Goal: Task Accomplishment & Management: Manage account settings

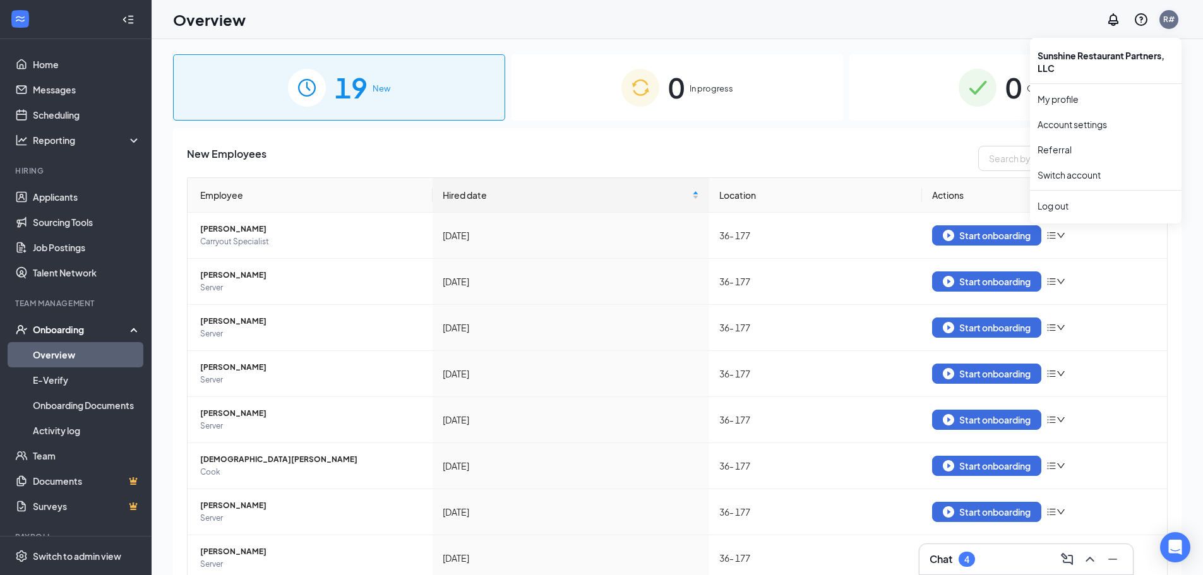
click at [1170, 21] on div "R#" at bounding box center [1168, 19] width 11 height 11
click at [1055, 214] on li "Log out" at bounding box center [1106, 205] width 152 height 25
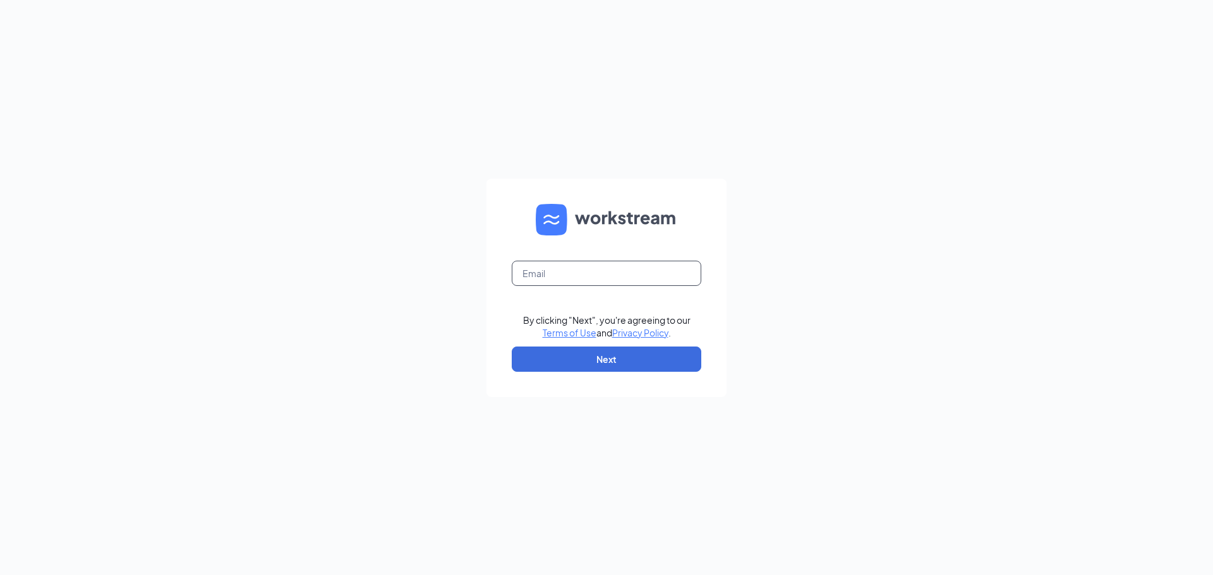
click at [551, 273] on input "text" at bounding box center [606, 273] width 189 height 25
type input "srp221@srpihop.com"
click at [610, 352] on button "Next" at bounding box center [606, 359] width 189 height 25
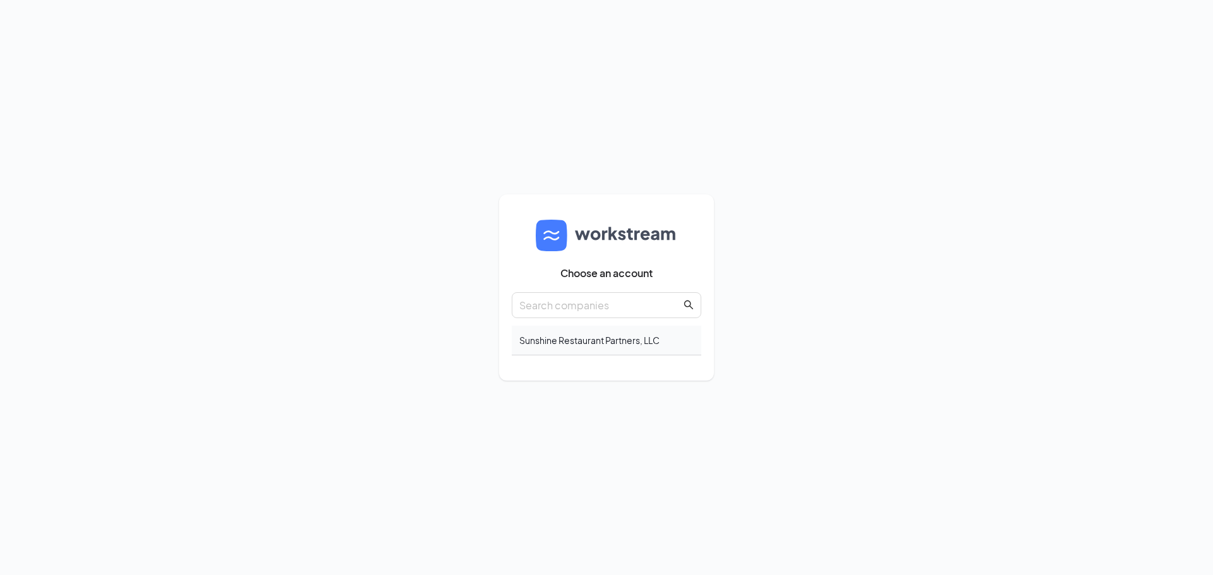
click at [613, 347] on div "Sunshine Restaurant Partners, LLC" at bounding box center [606, 341] width 189 height 30
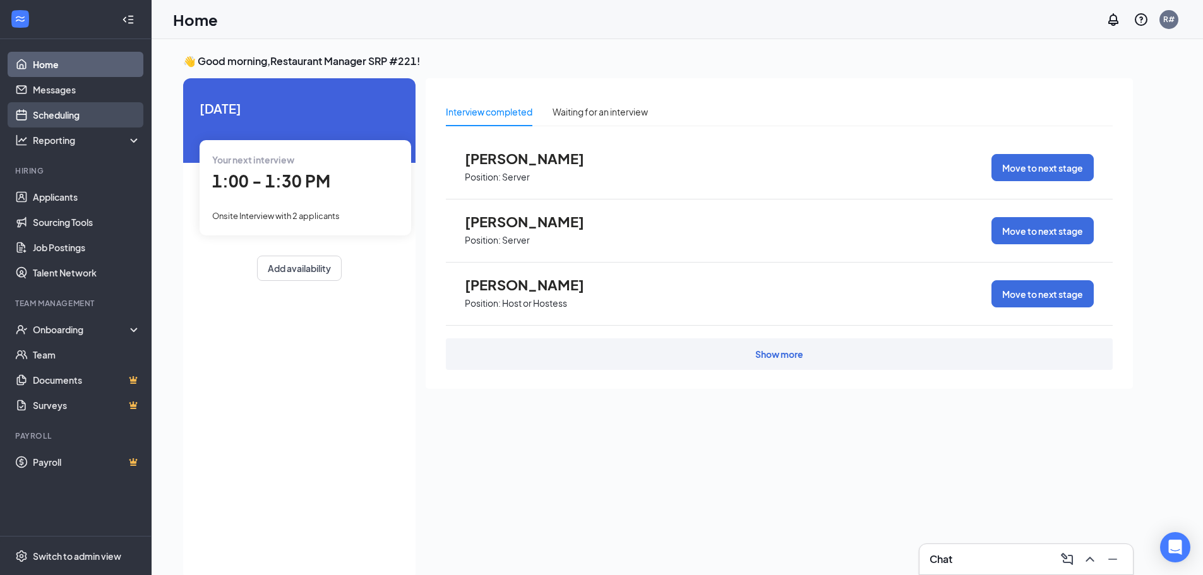
click at [58, 118] on link "Scheduling" at bounding box center [87, 114] width 108 height 25
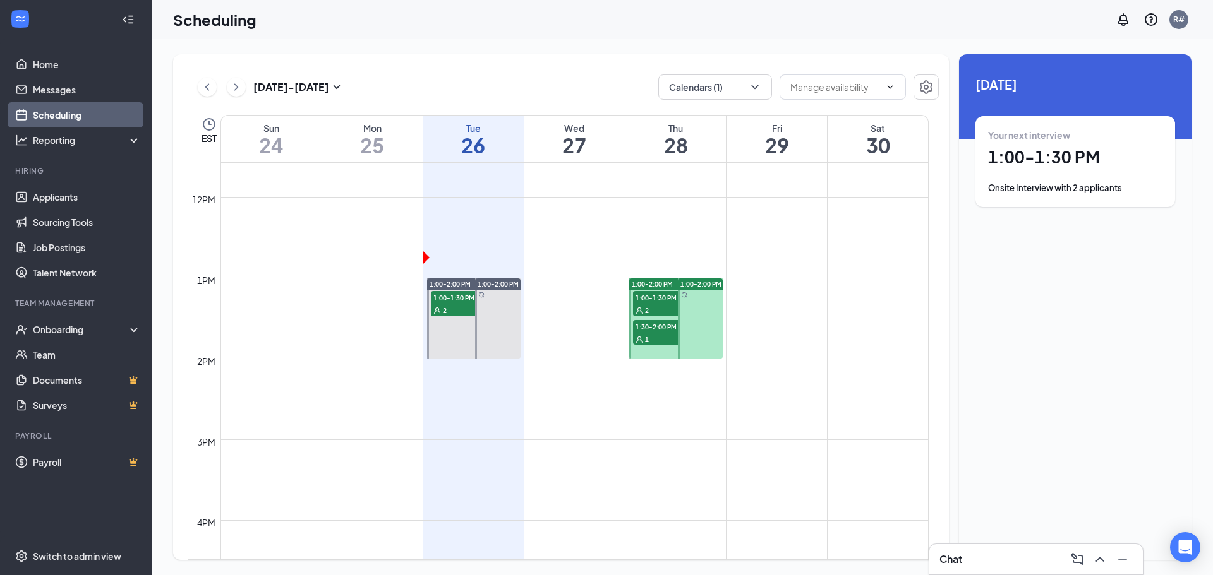
scroll to position [937, 0]
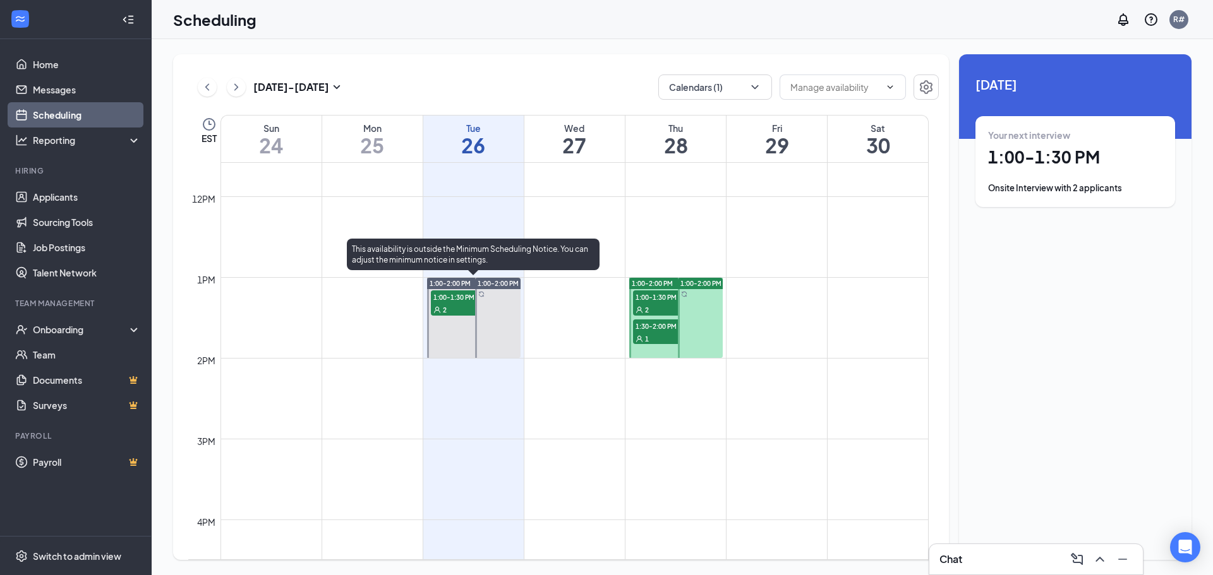
click at [458, 306] on div "2" at bounding box center [462, 309] width 63 height 13
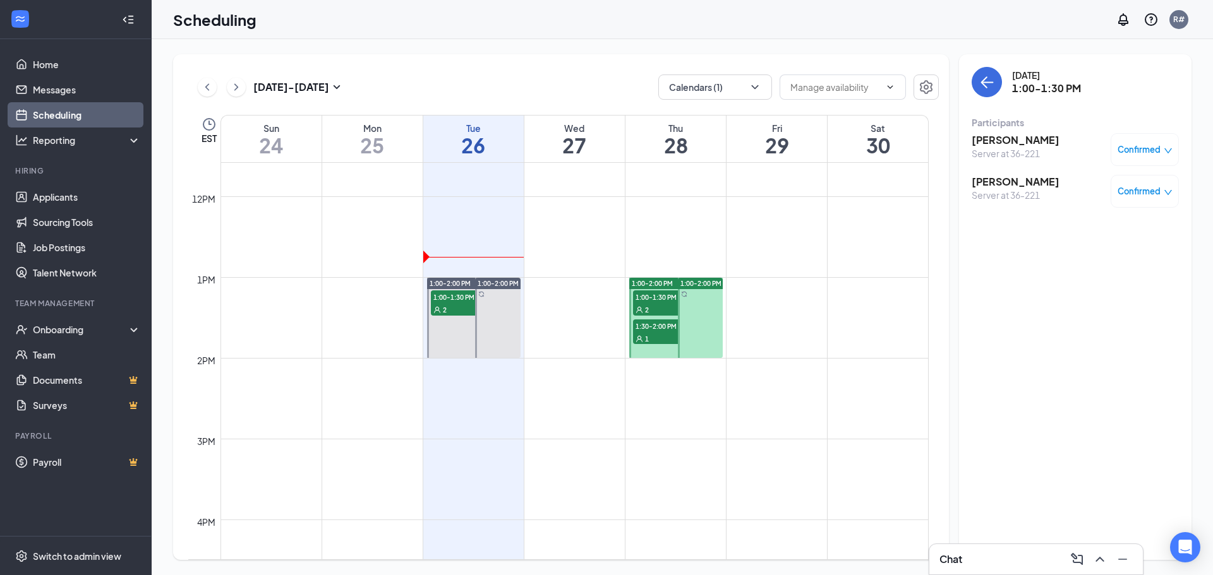
click at [1032, 142] on h3 "[PERSON_NAME]" at bounding box center [1015, 140] width 88 height 14
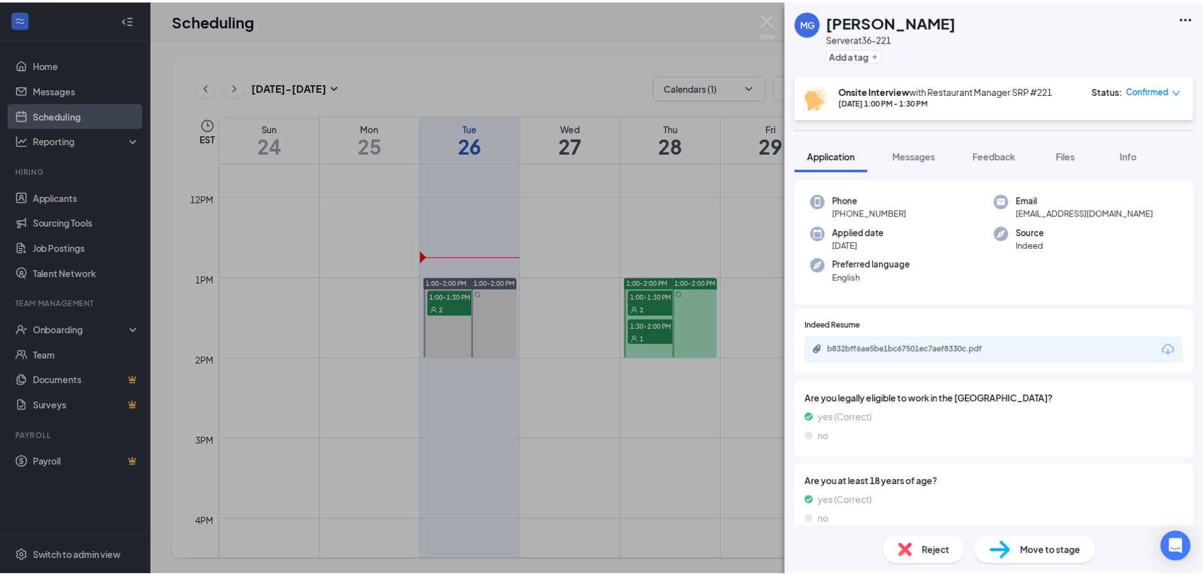
scroll to position [63, 0]
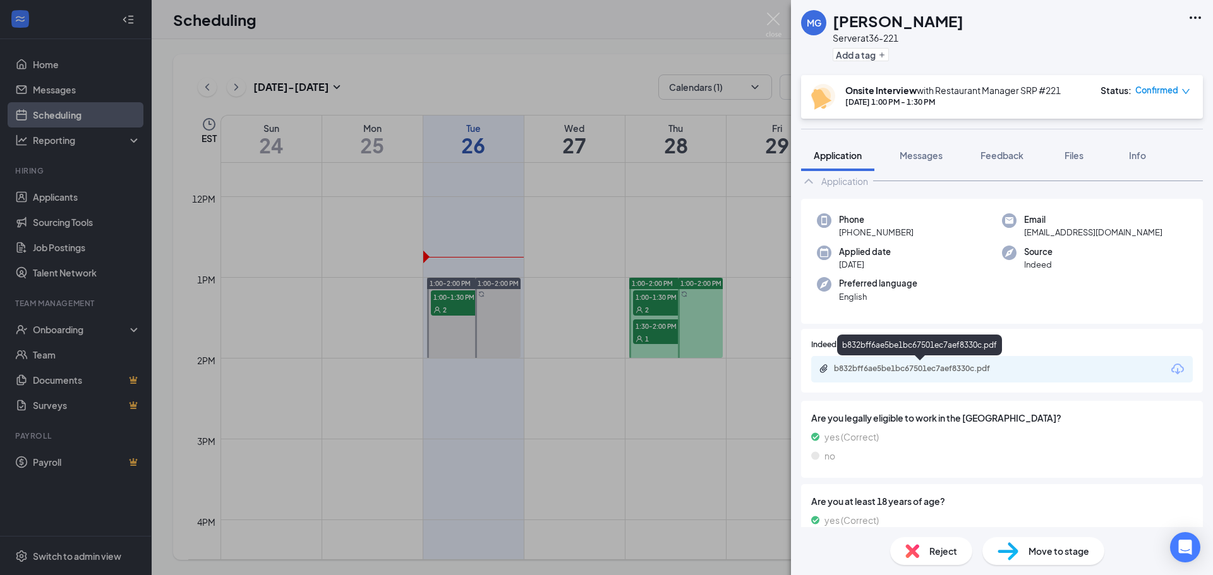
click at [973, 370] on div "b832bff6ae5be1bc67501ec7aef8330c.pdf" at bounding box center [922, 369] width 177 height 10
drag, startPoint x: 953, startPoint y: 17, endPoint x: 978, endPoint y: -21, distance: 45.2
drag, startPoint x: 978, startPoint y: -21, endPoint x: 938, endPoint y: 236, distance: 259.5
click at [938, 236] on div "Phone [PHONE_NUMBER]" at bounding box center [909, 226] width 185 height 26
click at [876, 369] on div "b832bff6ae5be1bc67501ec7aef8330c.pdf" at bounding box center [922, 369] width 177 height 10
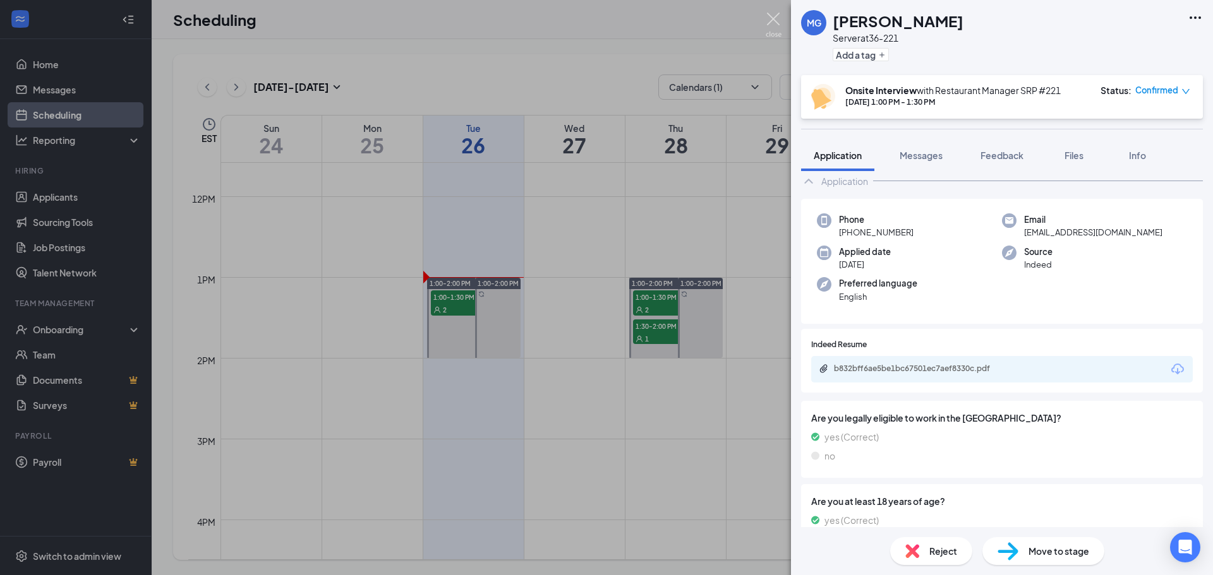
drag, startPoint x: 772, startPoint y: 14, endPoint x: 798, endPoint y: 51, distance: 44.5
click at [773, 15] on img at bounding box center [773, 25] width 16 height 25
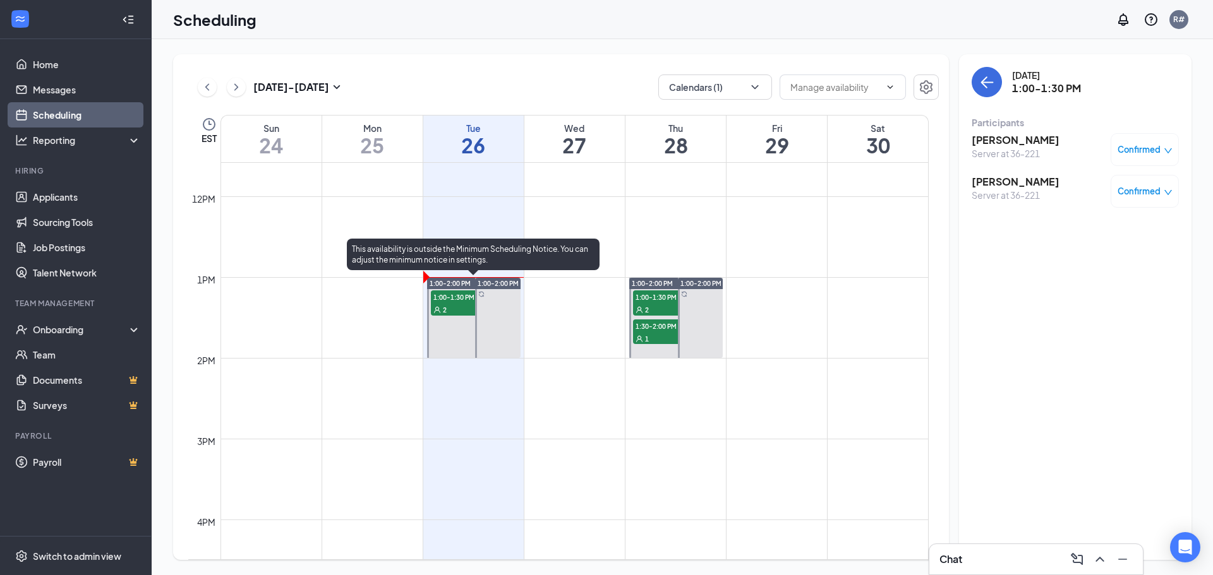
click at [460, 306] on div "2" at bounding box center [462, 309] width 63 height 13
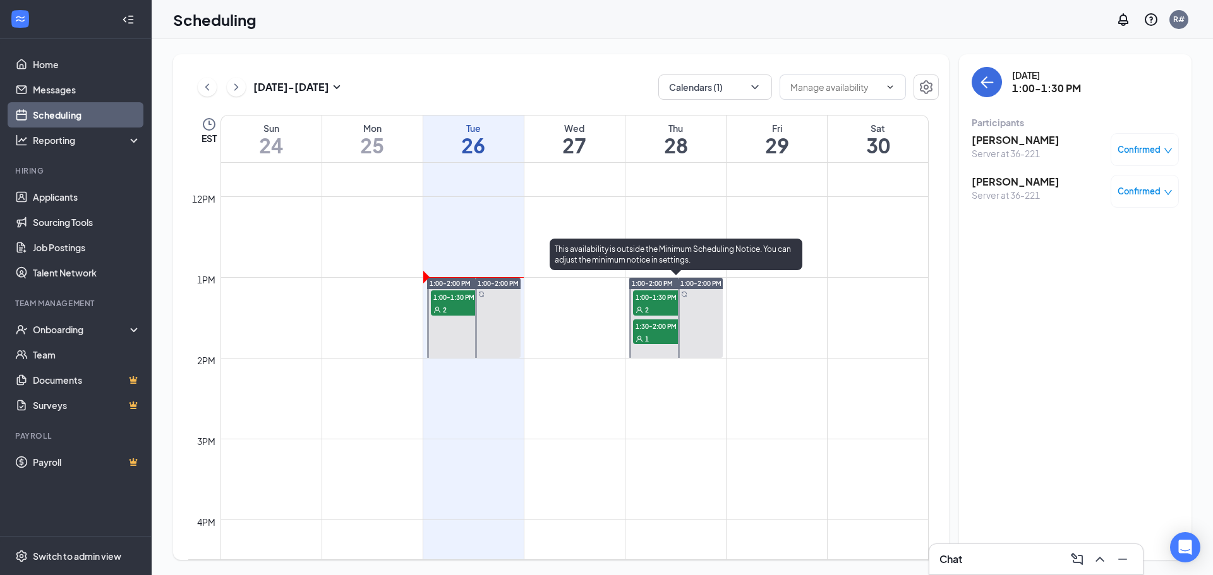
click at [666, 303] on div "1:00-1:30 PM 2" at bounding box center [664, 302] width 63 height 25
click at [649, 329] on span "1:30-2:00 PM" at bounding box center [664, 326] width 63 height 13
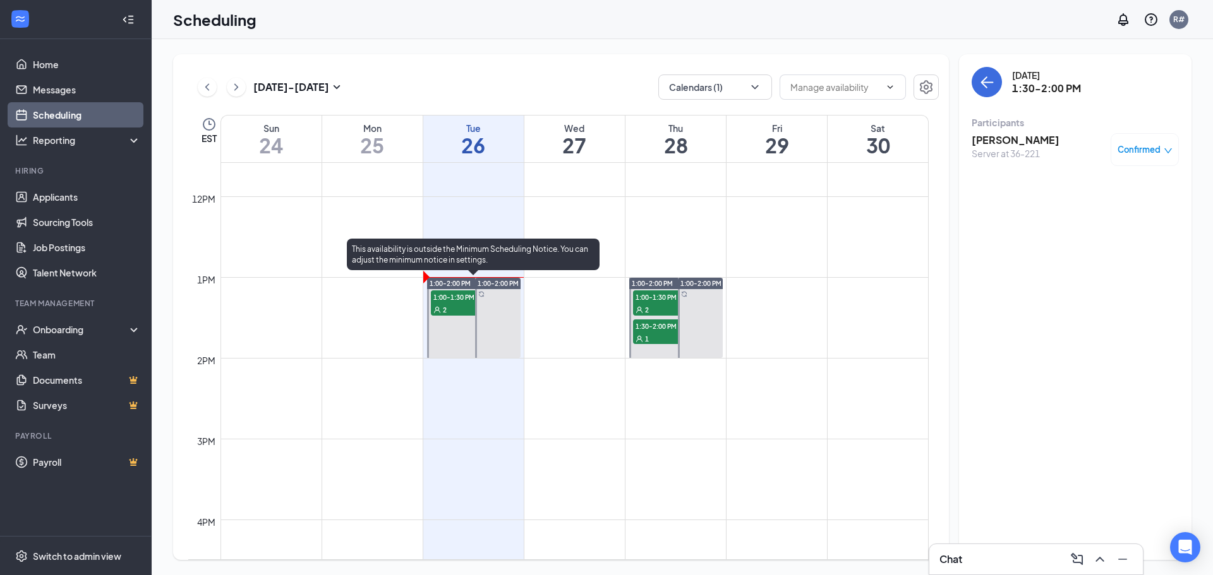
click at [455, 301] on span "1:00-1:30 PM" at bounding box center [462, 296] width 63 height 13
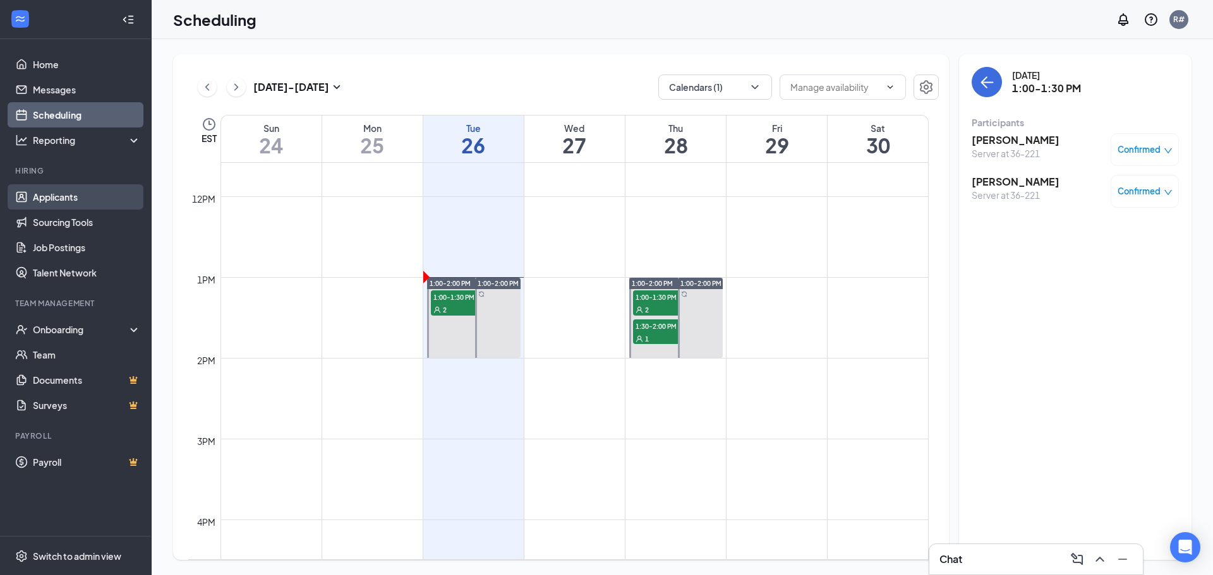
click at [73, 200] on link "Applicants" at bounding box center [87, 196] width 108 height 25
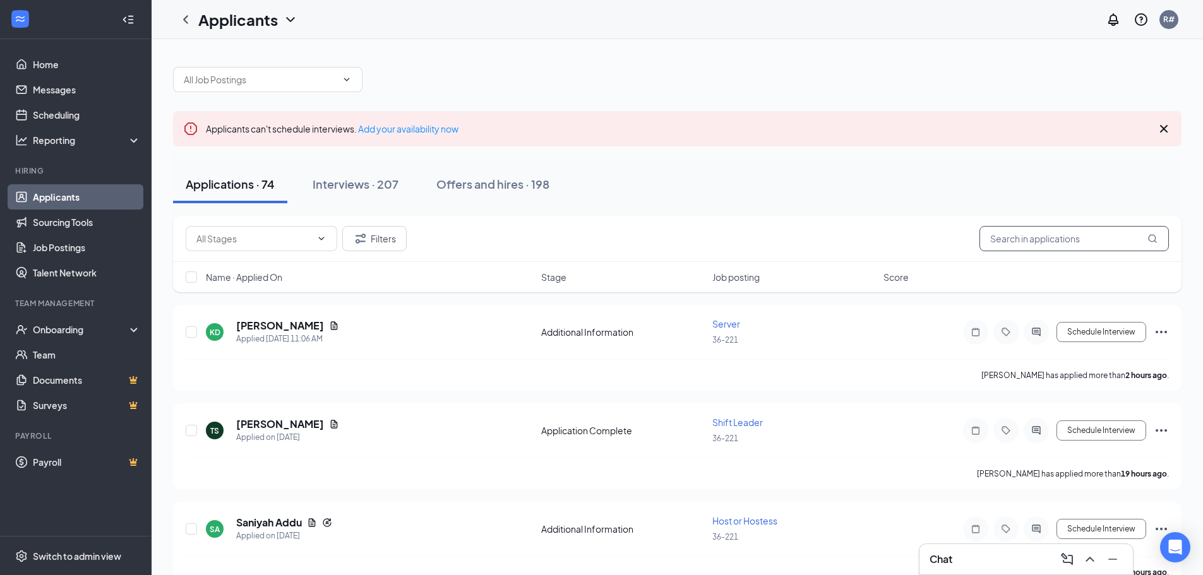
click at [1062, 234] on input "text" at bounding box center [1073, 238] width 189 height 25
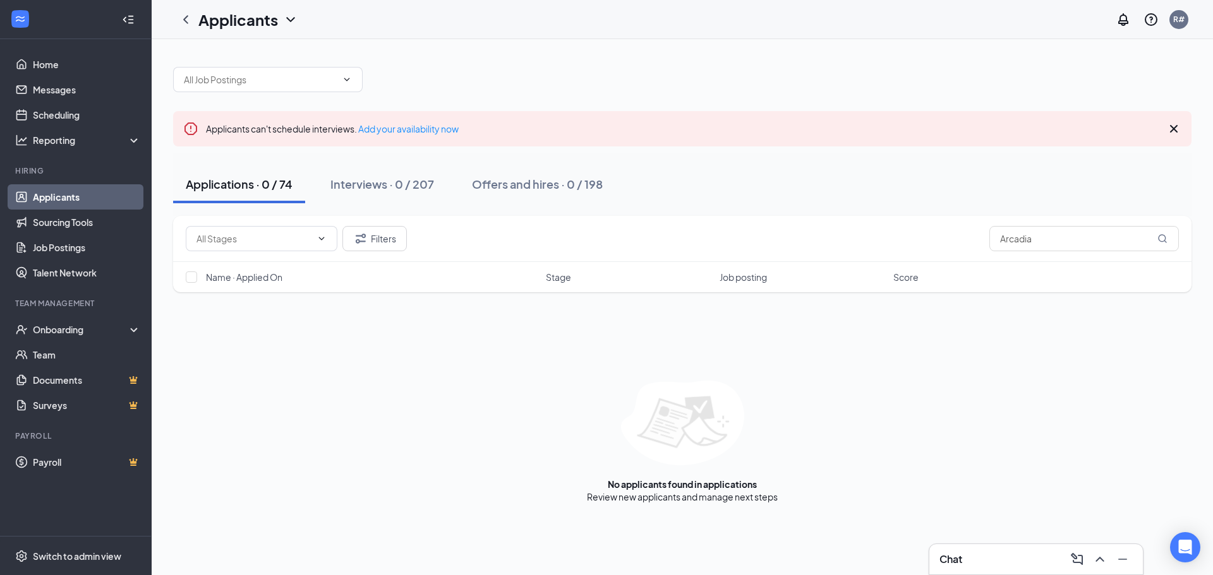
click at [564, 83] on div at bounding box center [682, 73] width 1018 height 38
click at [61, 201] on link "Applicants" at bounding box center [87, 196] width 108 height 25
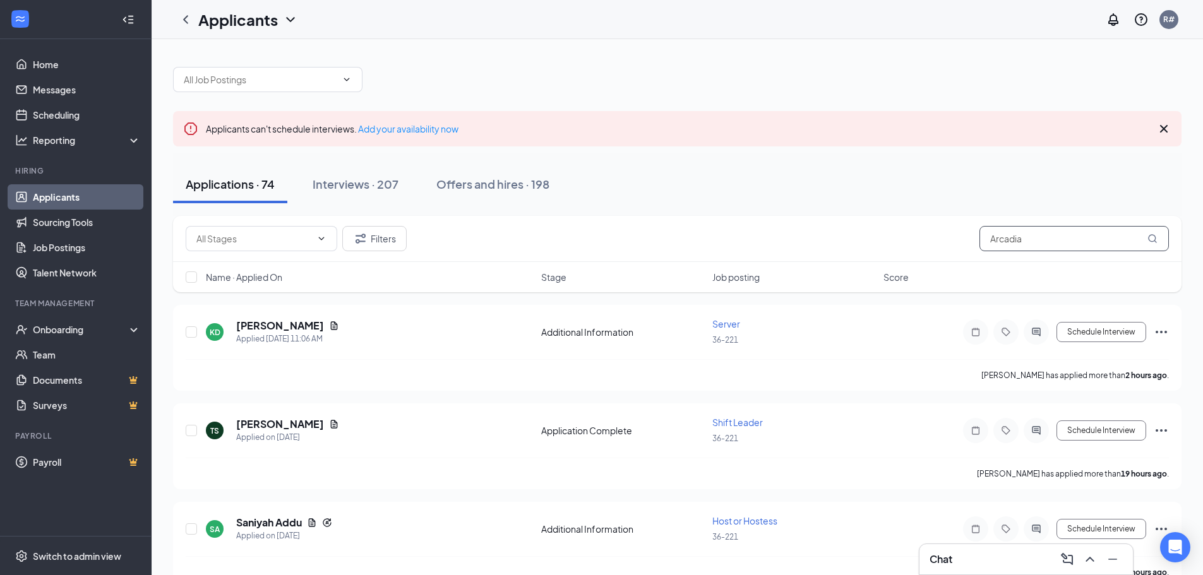
drag, startPoint x: 1038, startPoint y: 240, endPoint x: 960, endPoint y: 236, distance: 77.8
click at [960, 236] on div "Filters Arcadia" at bounding box center [677, 238] width 983 height 25
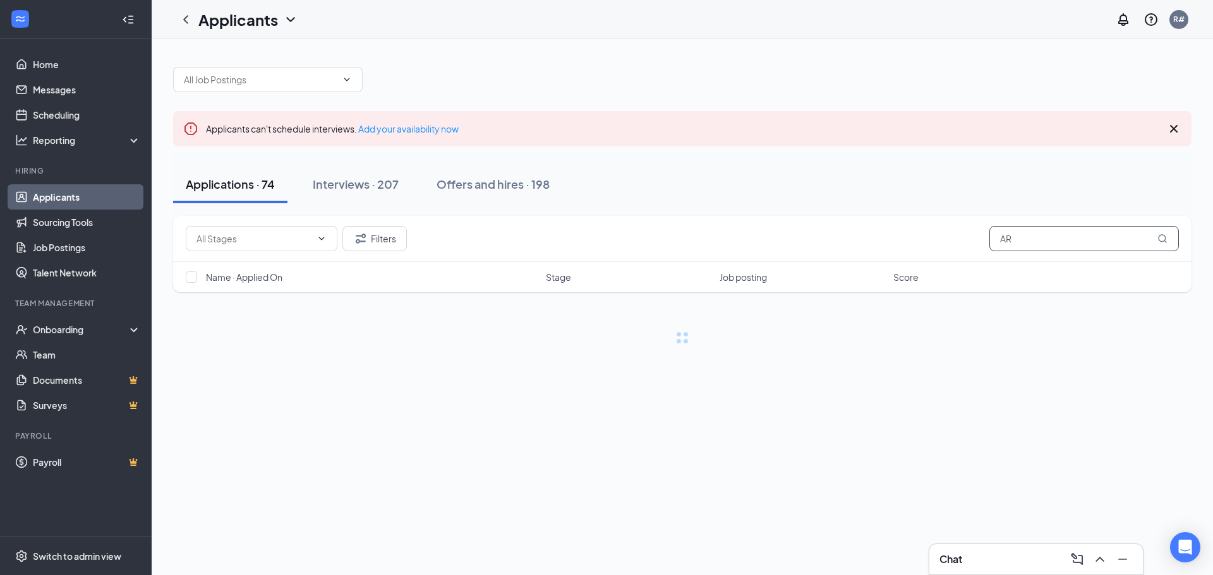
type input "A"
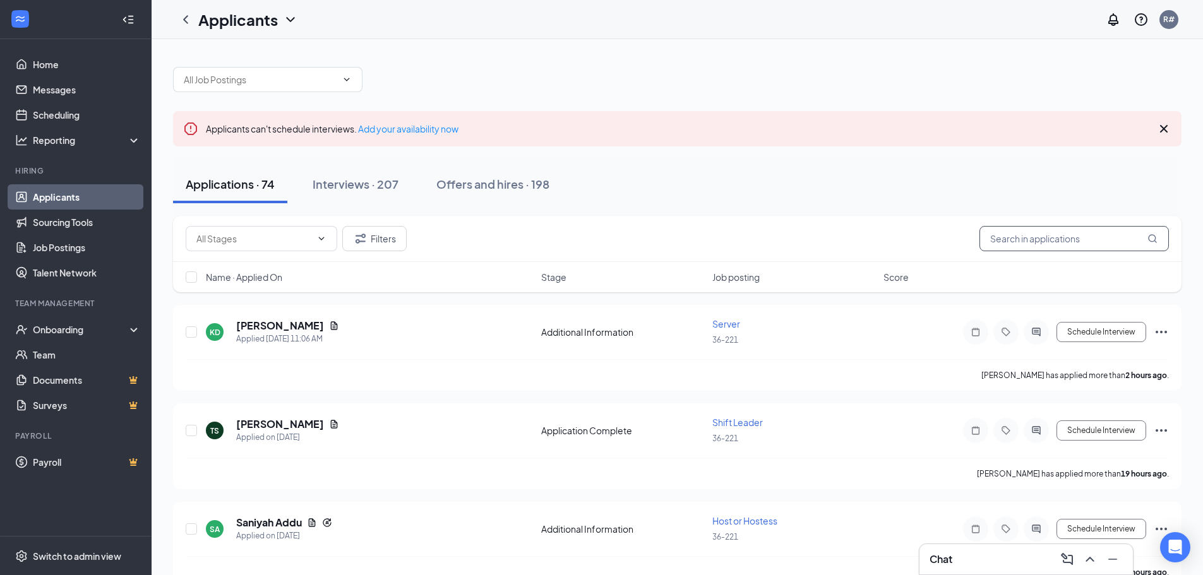
click at [1111, 246] on input "text" at bounding box center [1073, 238] width 189 height 25
type input "AR"
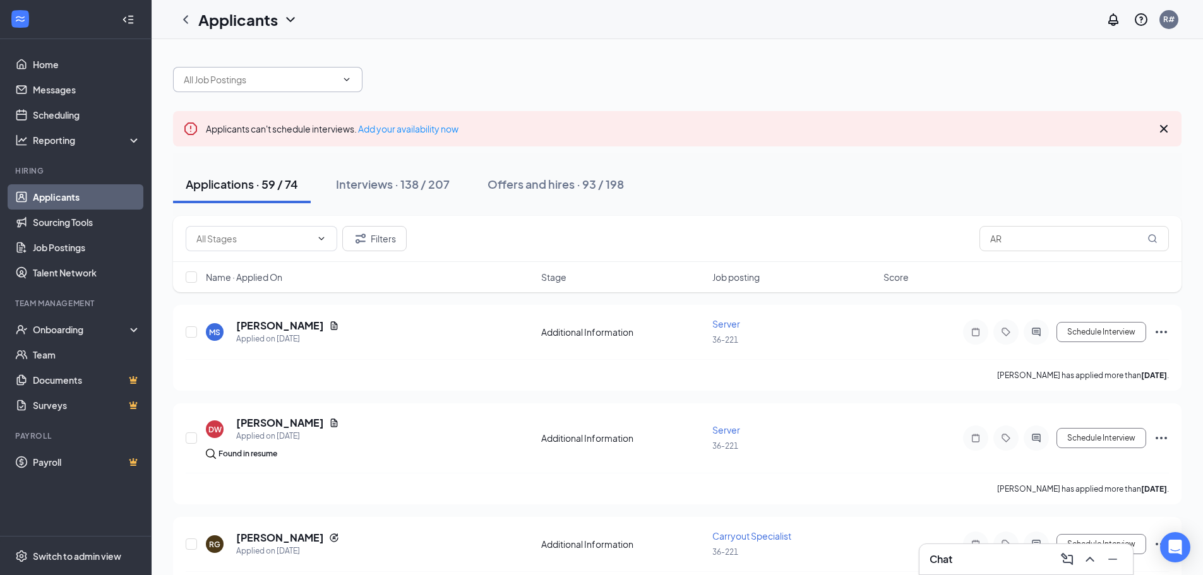
click at [227, 79] on input "text" at bounding box center [260, 80] width 153 height 14
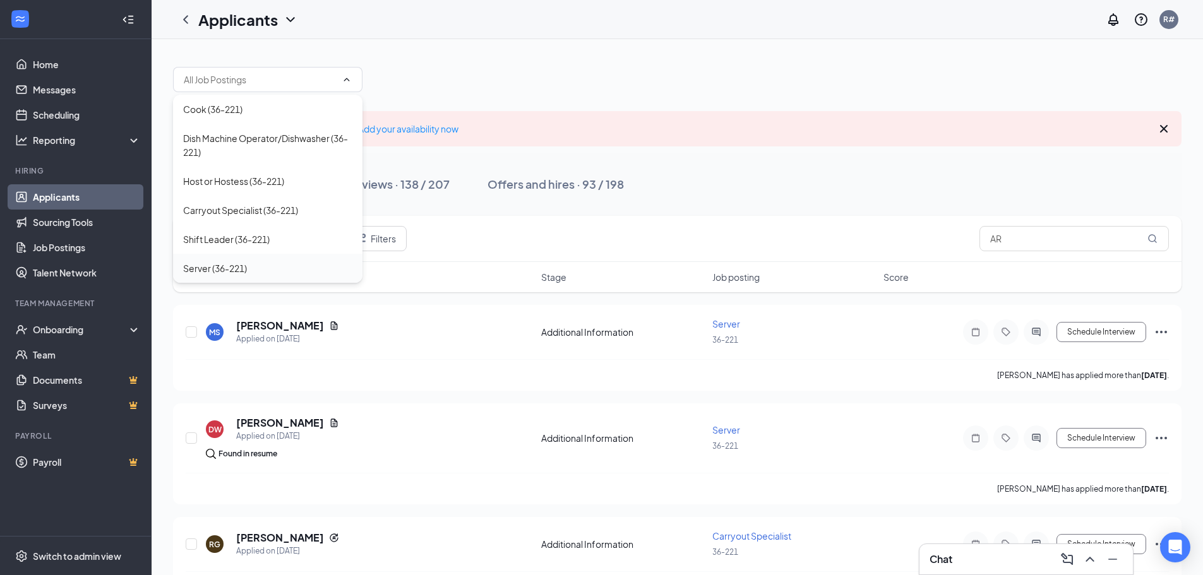
click at [216, 270] on div "Server (36-221)" at bounding box center [215, 268] width 64 height 14
type input "Server (36-221)"
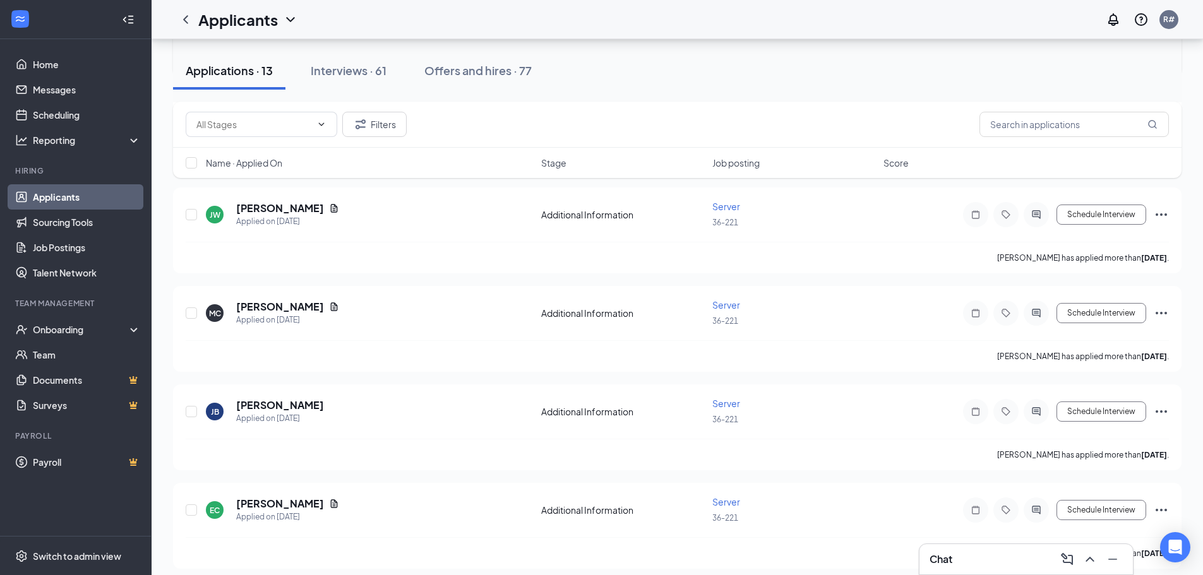
scroll to position [442, 0]
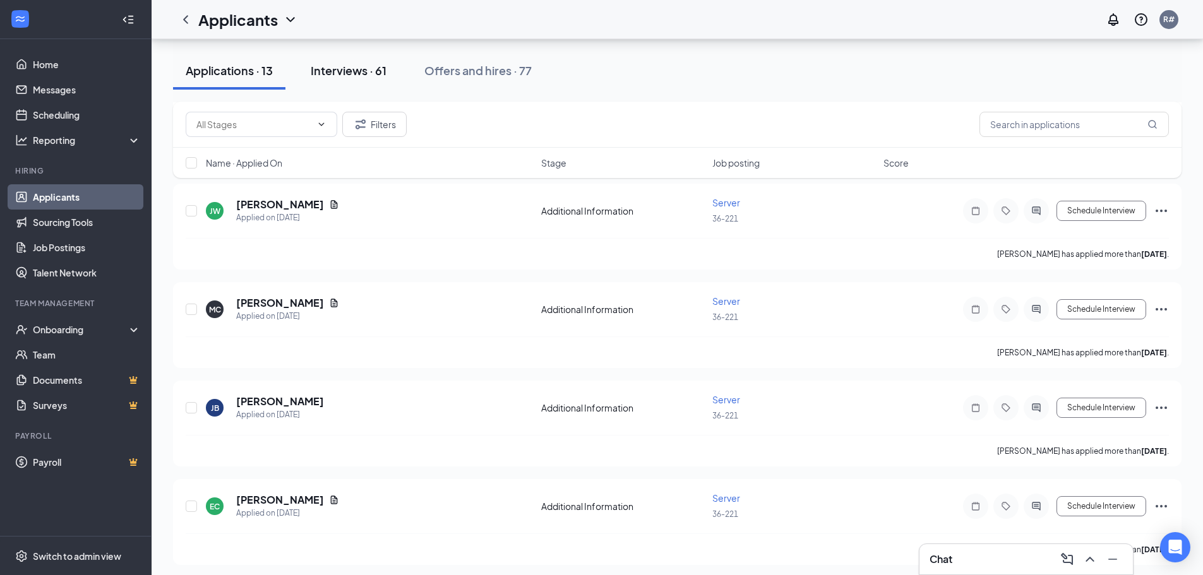
click at [344, 72] on div "Interviews · 61" at bounding box center [349, 71] width 76 height 16
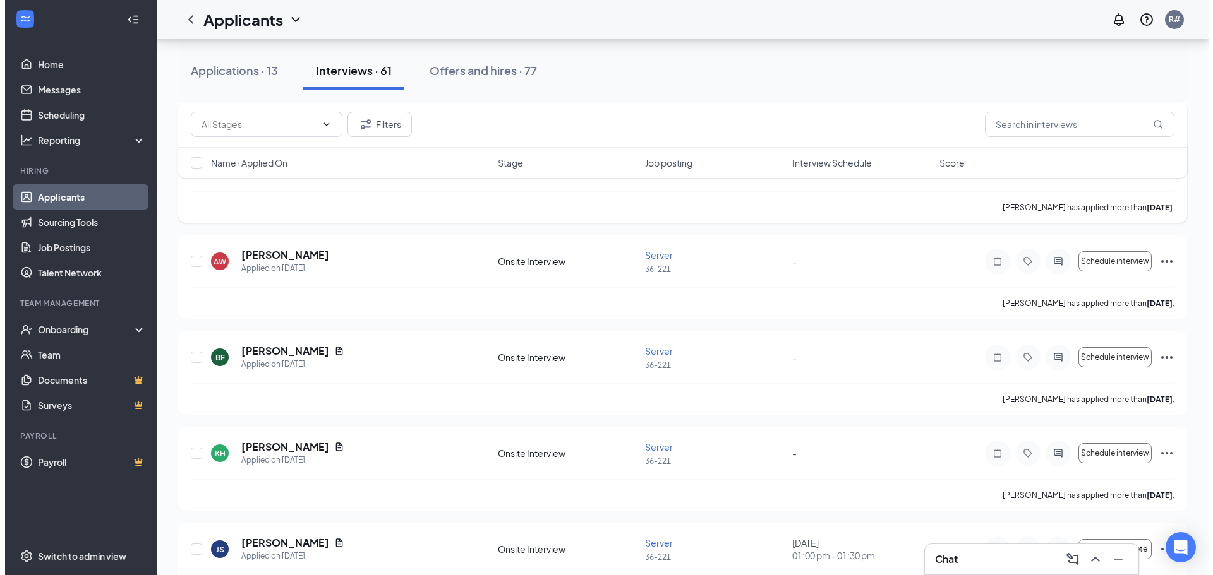
scroll to position [2210, 0]
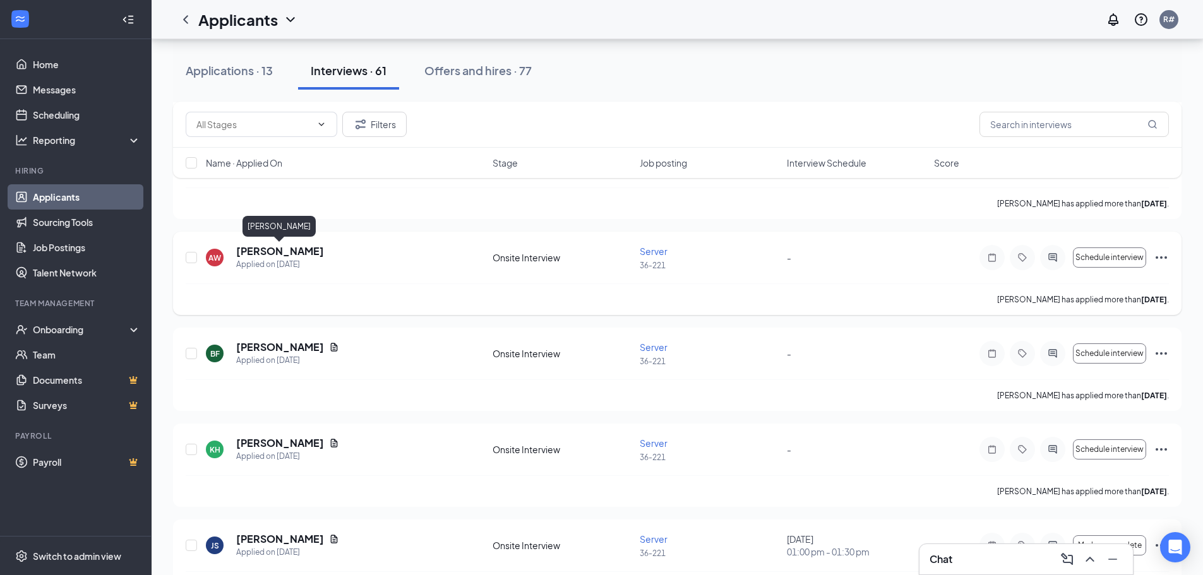
click at [265, 251] on h5 "[PERSON_NAME]" at bounding box center [280, 251] width 88 height 14
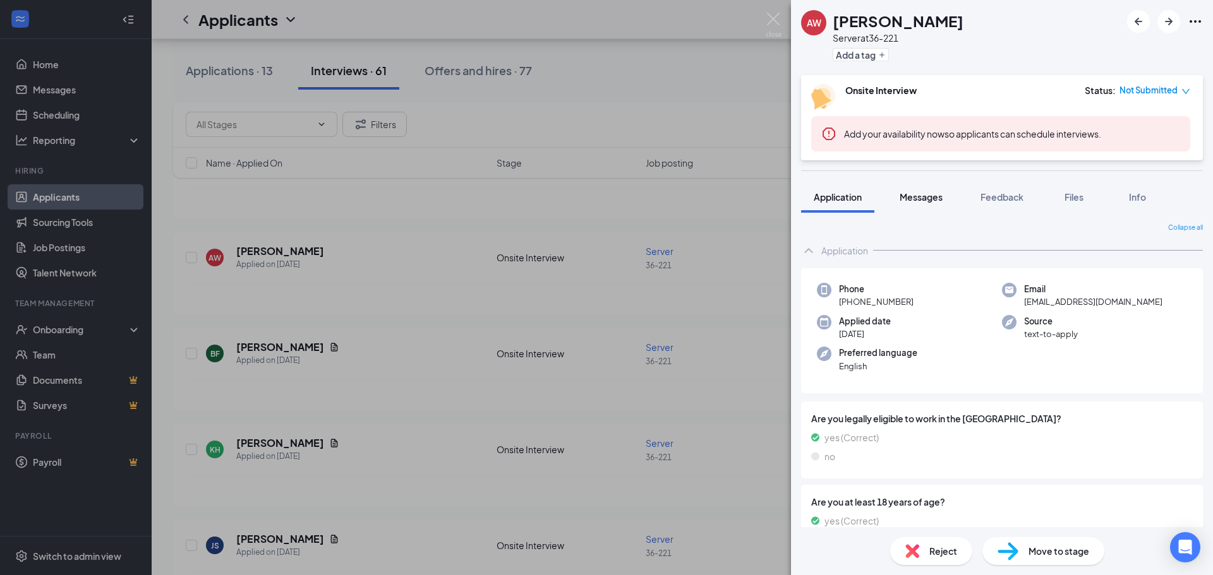
click at [925, 200] on span "Messages" at bounding box center [920, 196] width 43 height 11
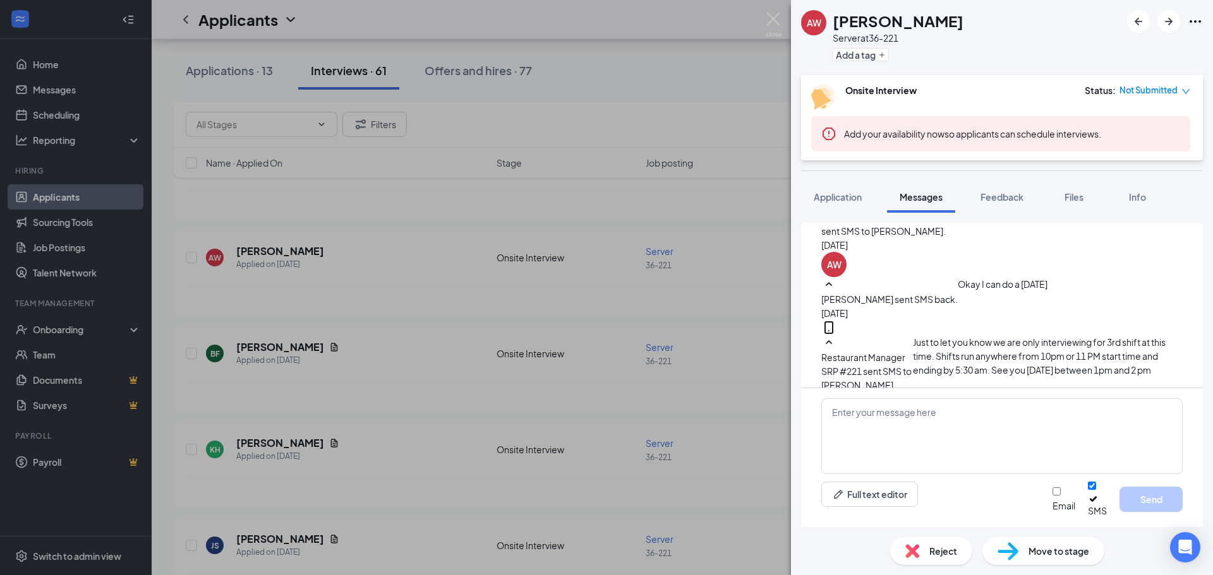
scroll to position [516, 0]
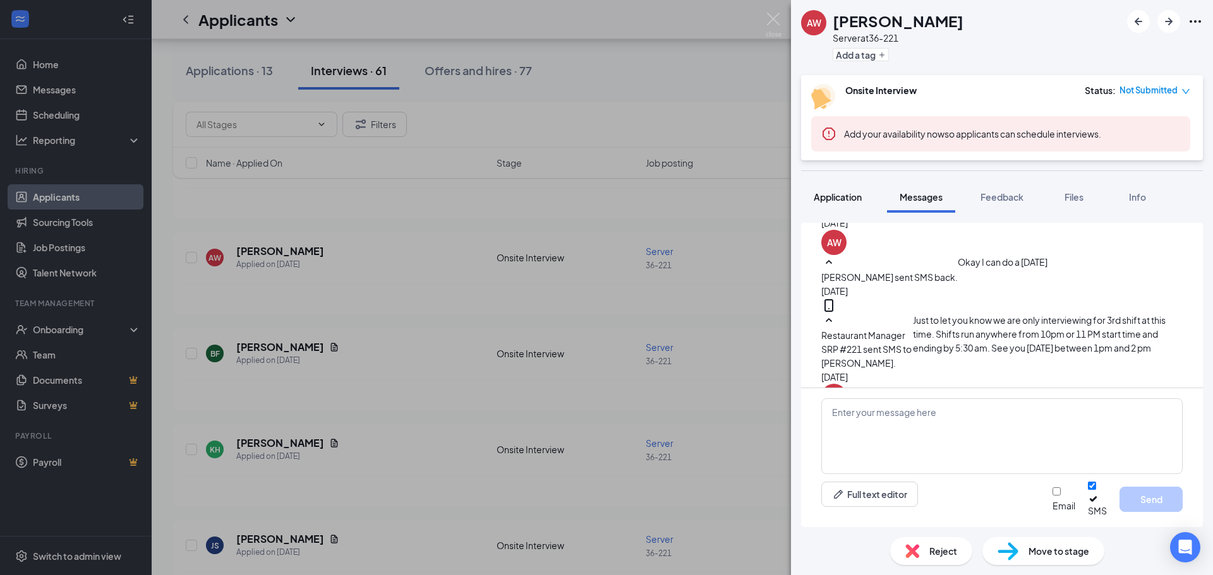
click at [838, 198] on span "Application" at bounding box center [837, 196] width 48 height 11
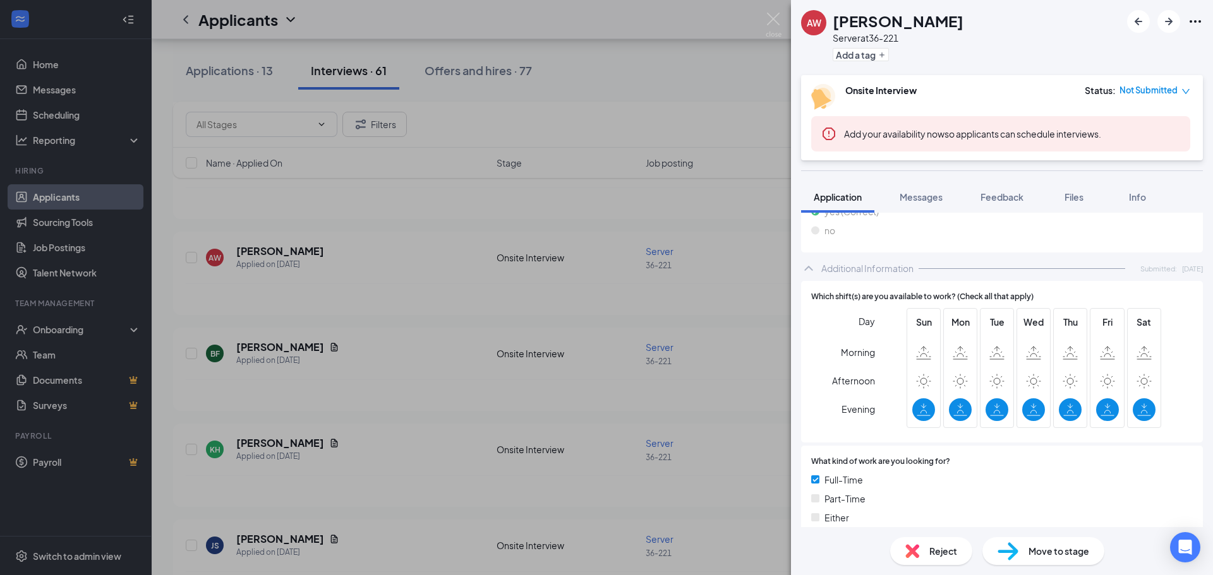
scroll to position [126, 0]
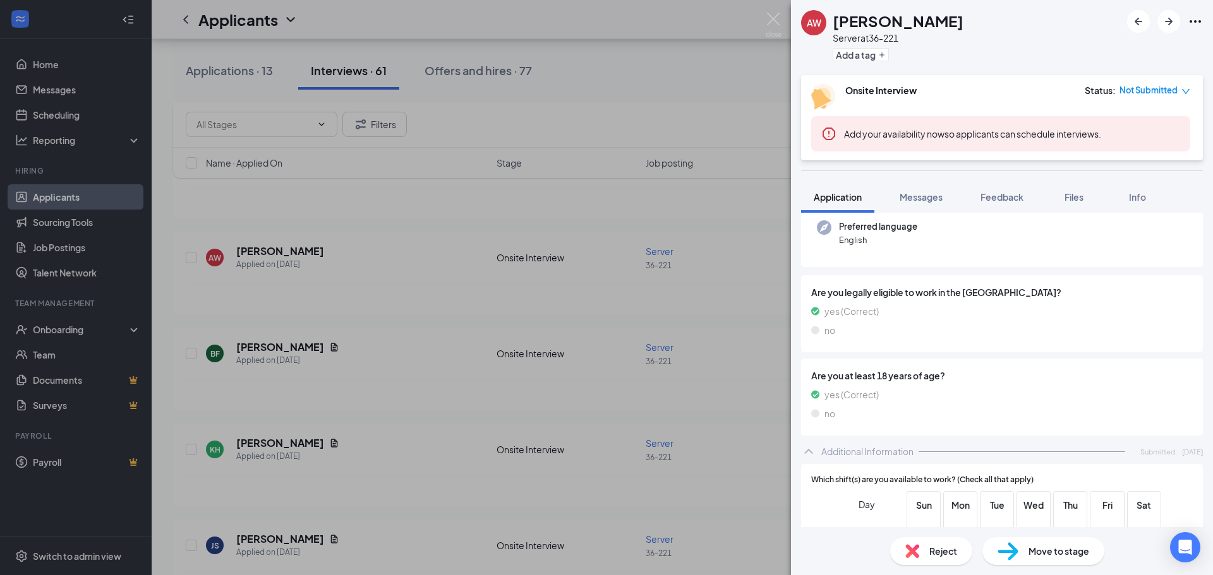
click at [1199, 24] on icon "Ellipses" at bounding box center [1194, 21] width 15 height 15
click at [1127, 49] on link "View full application" at bounding box center [1098, 44] width 81 height 14
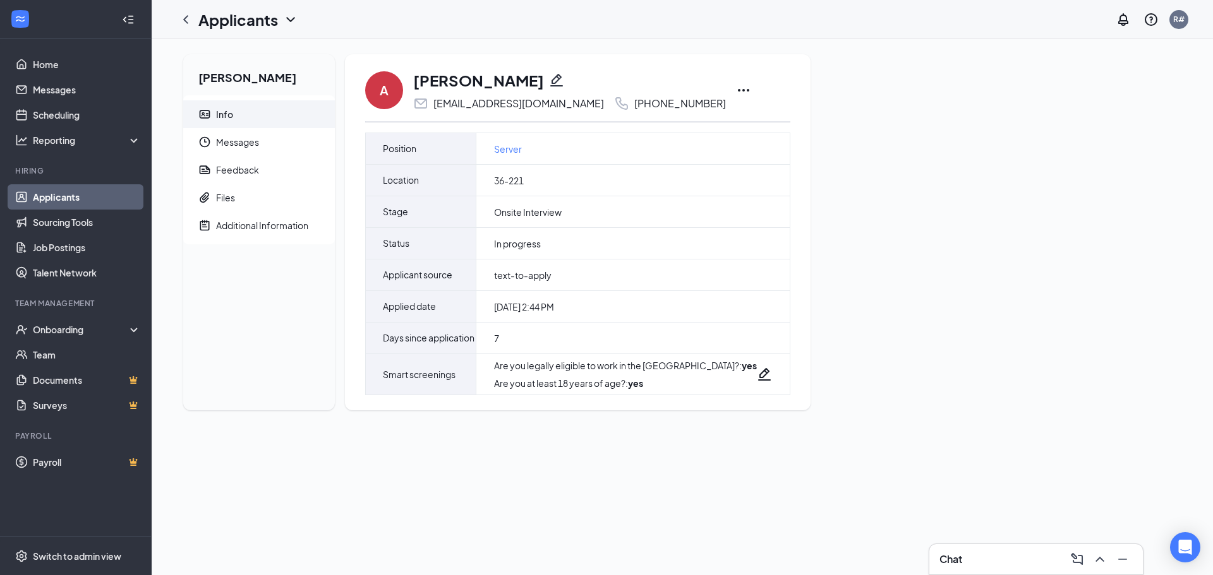
click at [736, 90] on icon "Ellipses" at bounding box center [743, 90] width 15 height 15
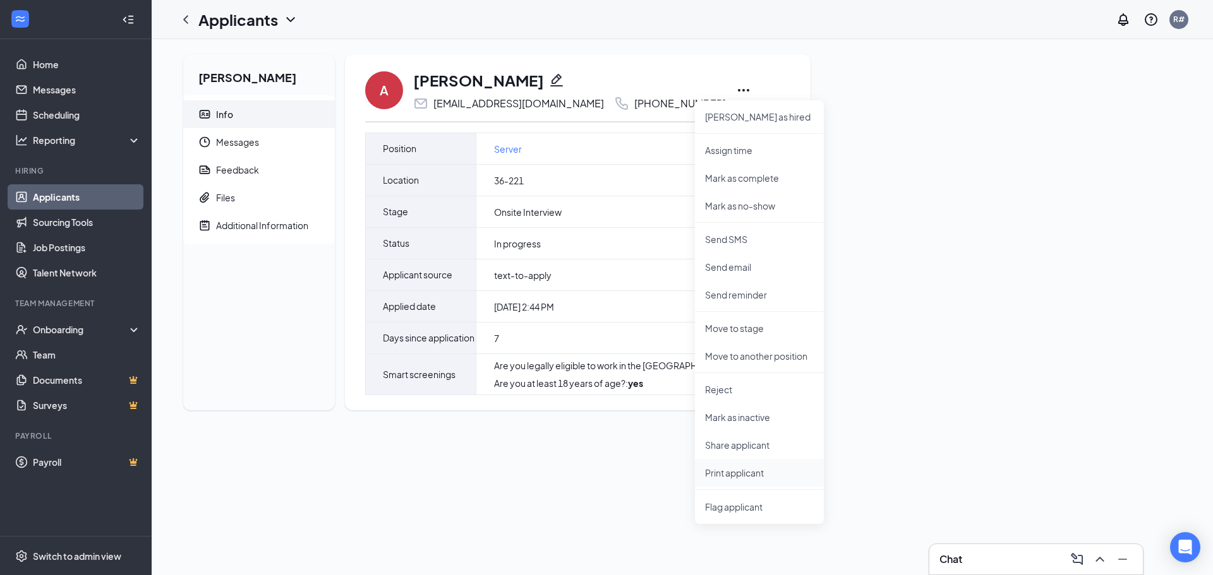
click at [716, 476] on p "Print applicant" at bounding box center [759, 473] width 109 height 13
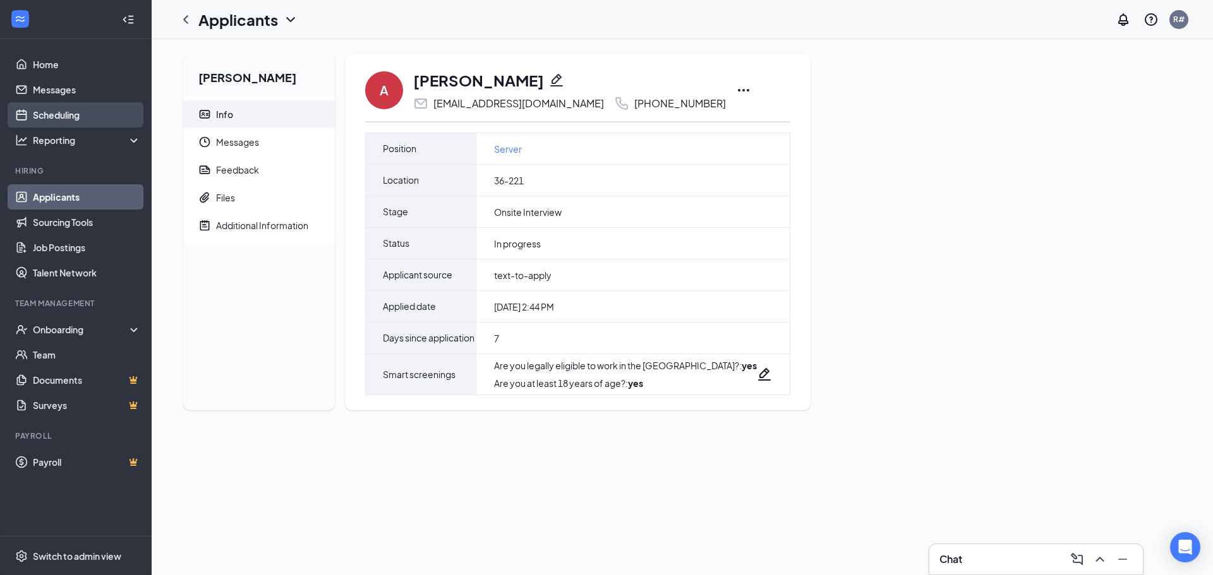
click at [61, 122] on link "Scheduling" at bounding box center [87, 114] width 108 height 25
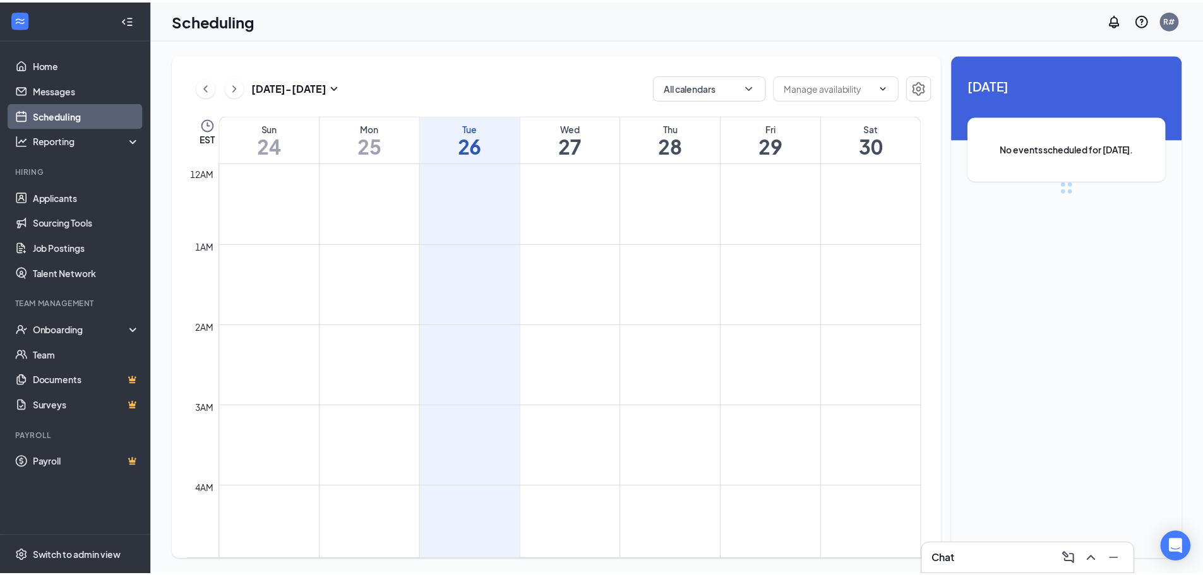
scroll to position [621, 0]
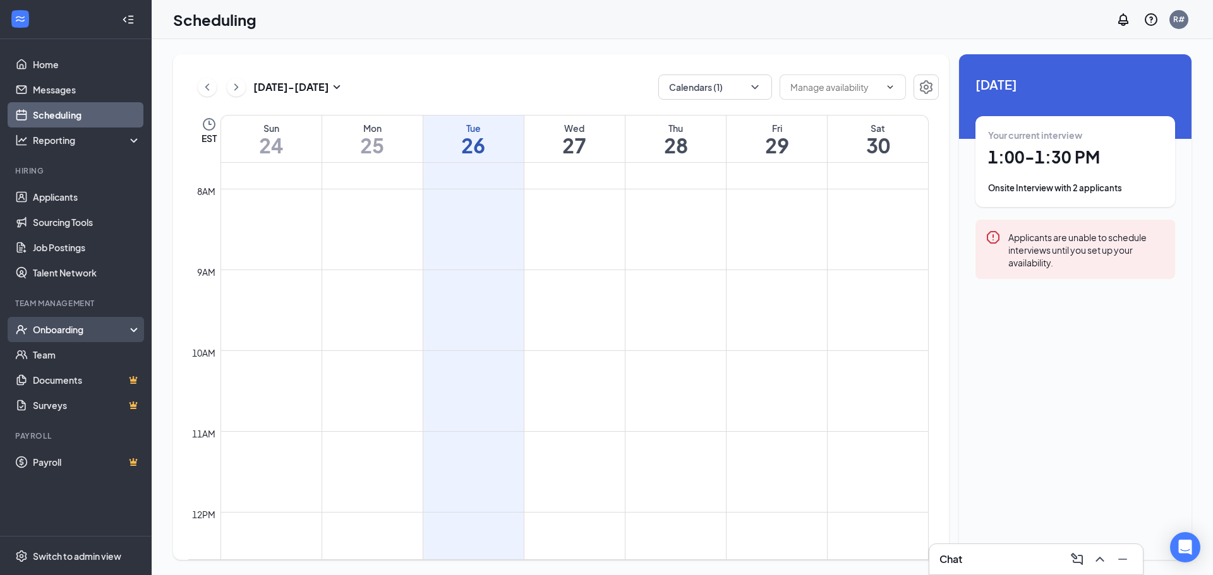
click at [73, 324] on div "Onboarding" at bounding box center [81, 329] width 97 height 13
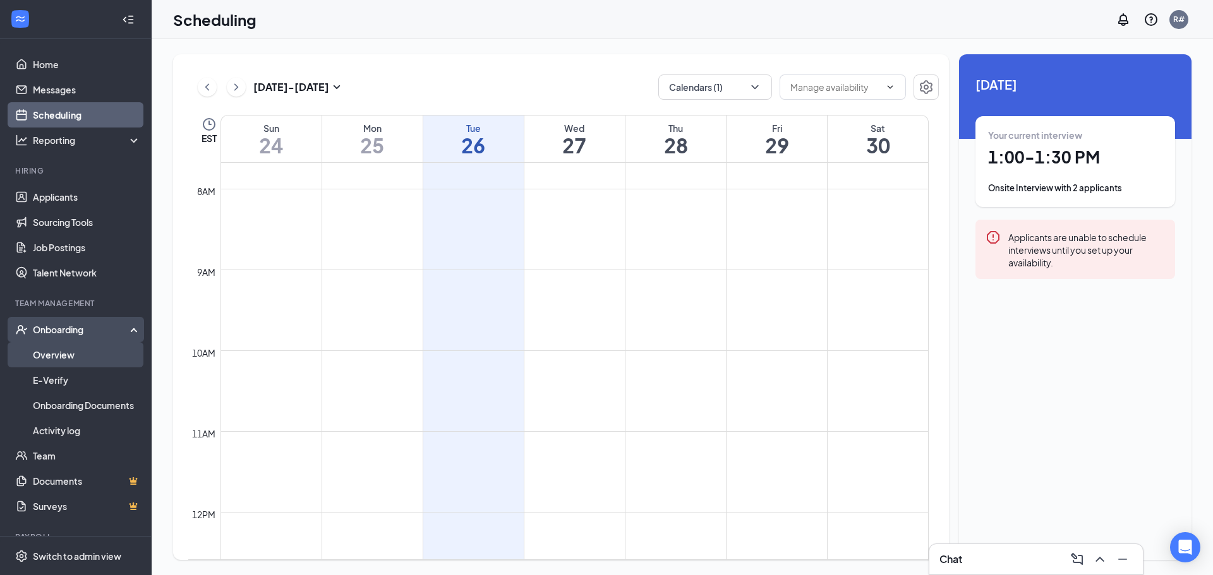
click at [42, 354] on link "Overview" at bounding box center [87, 354] width 108 height 25
